Goal: Transaction & Acquisition: Download file/media

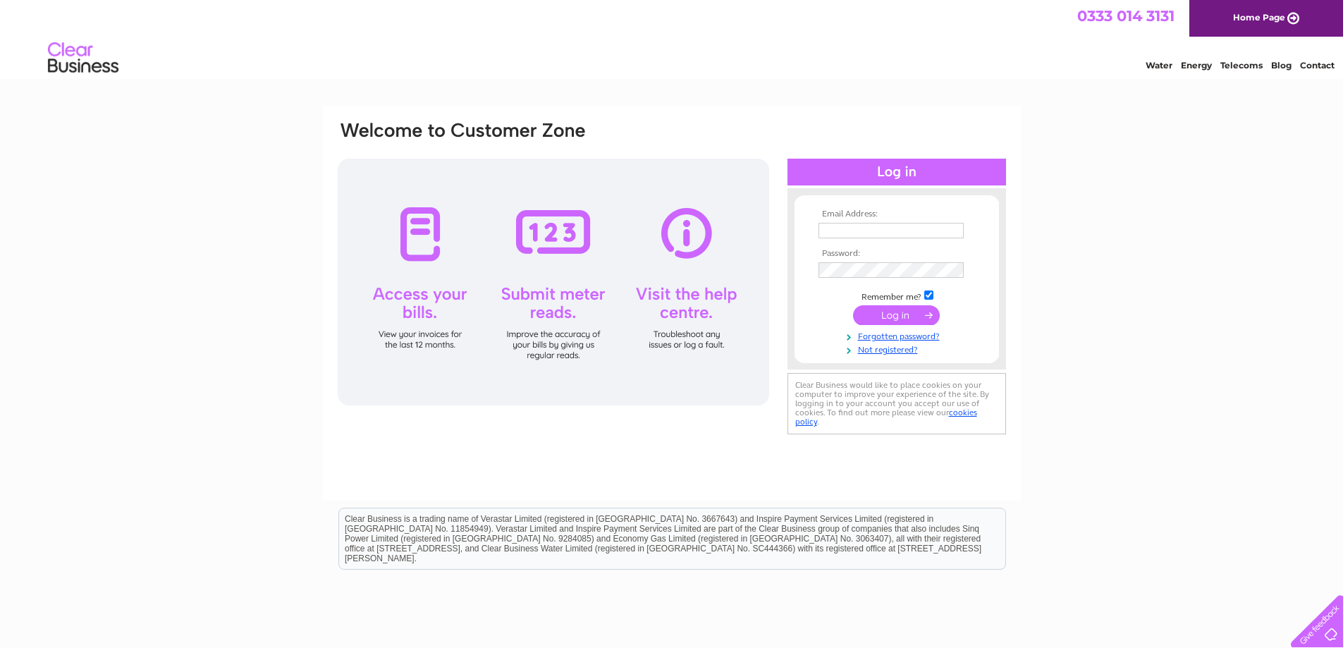
click at [847, 231] on input "text" at bounding box center [890, 231] width 145 height 16
paste input "accounts@am-energy.com"
type input "accounts@am-energy.com"
click at [890, 315] on input "submit" at bounding box center [896, 317] width 87 height 20
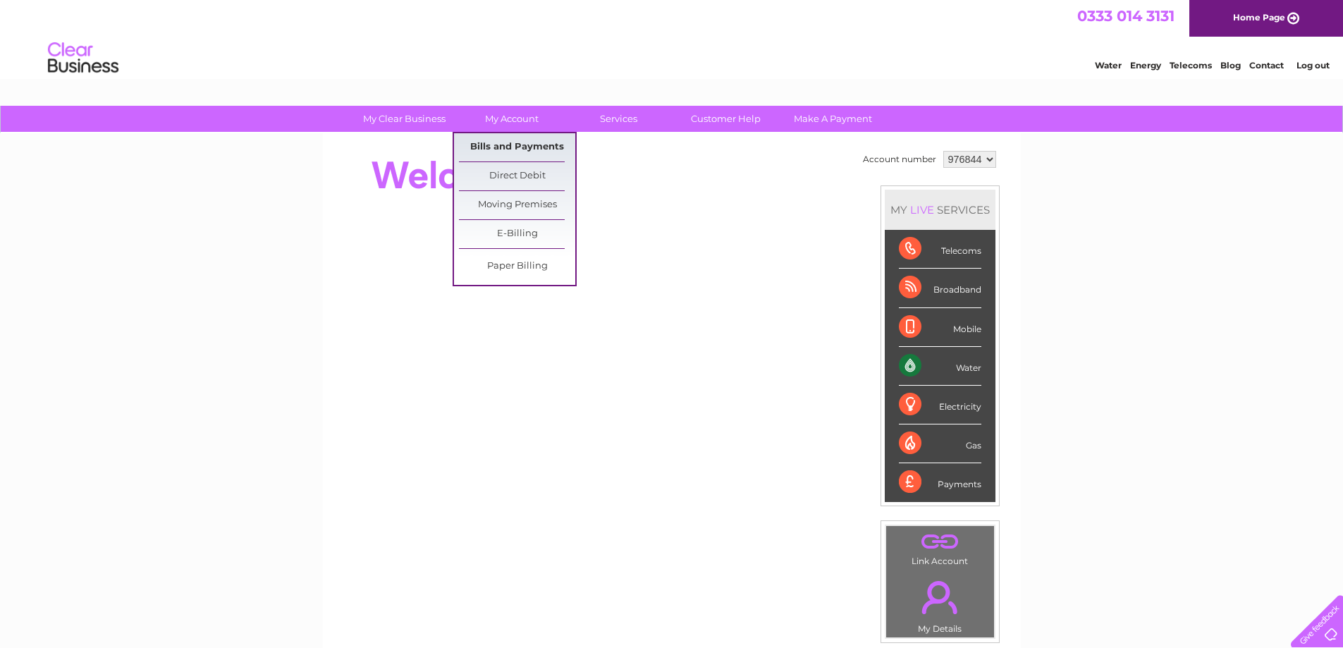
click at [510, 141] on link "Bills and Payments" at bounding box center [517, 147] width 116 height 28
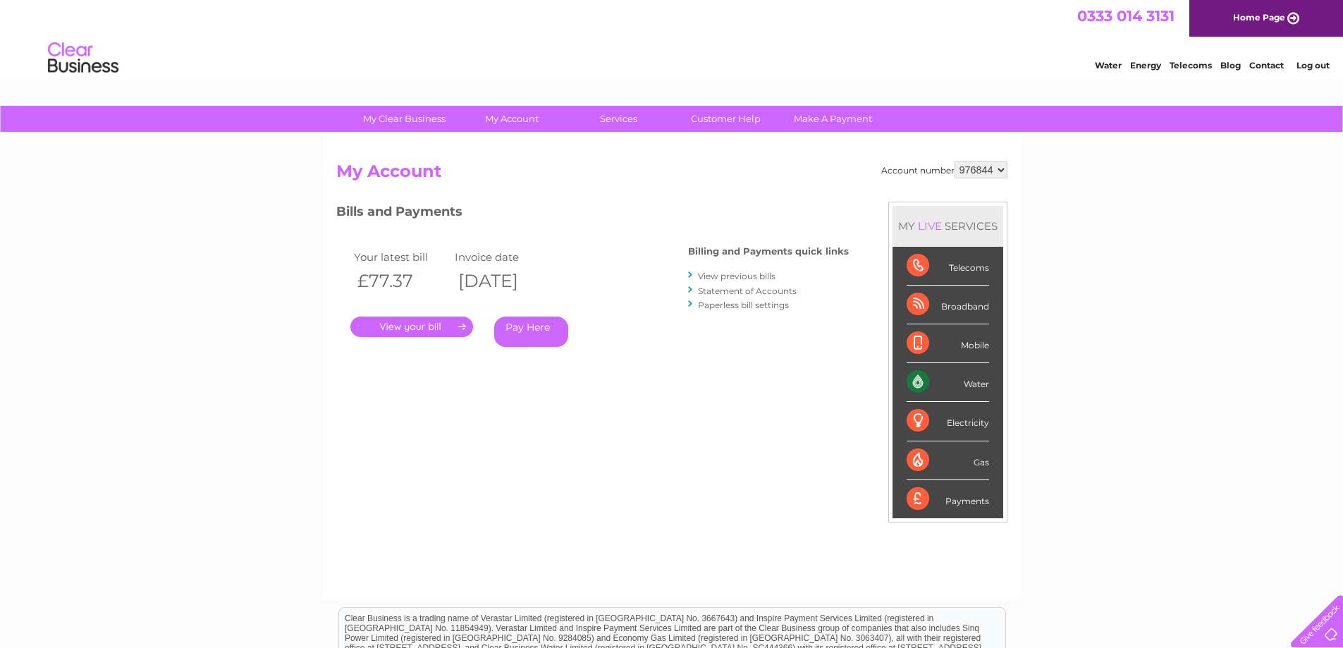
click at [422, 329] on link "." at bounding box center [411, 327] width 123 height 20
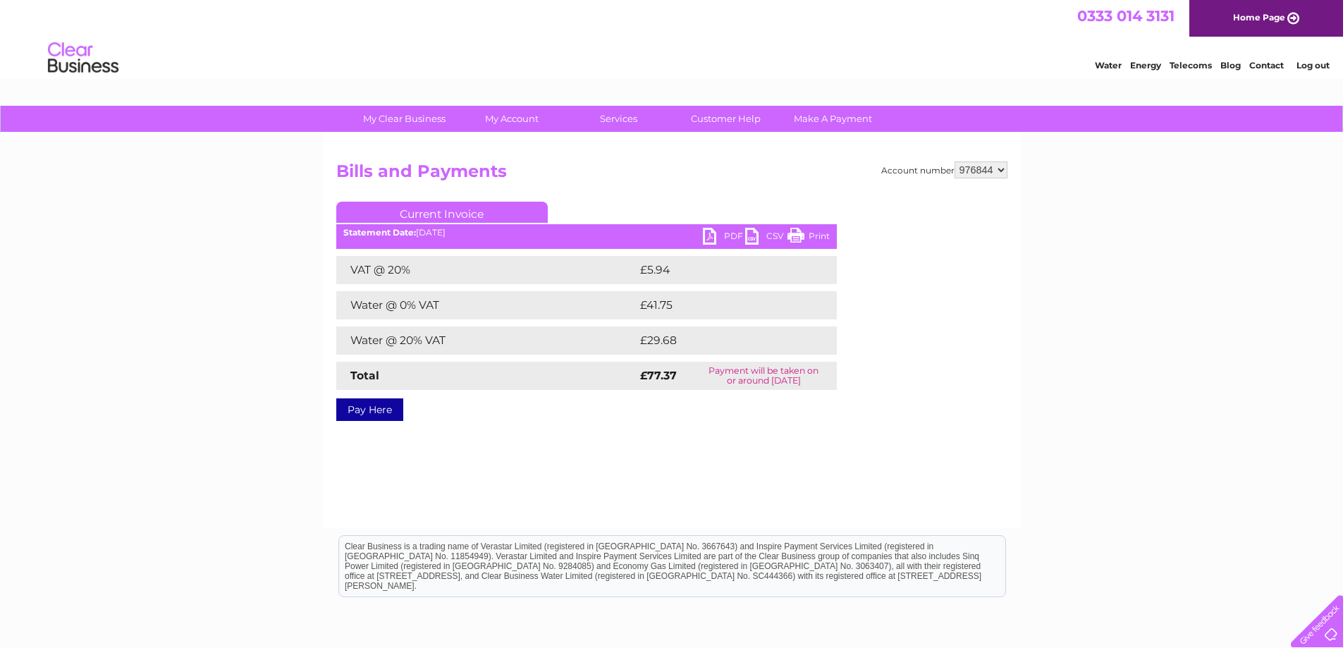
click at [710, 235] on link "PDF" at bounding box center [724, 238] width 42 height 20
